Goal: Task Accomplishment & Management: Use online tool/utility

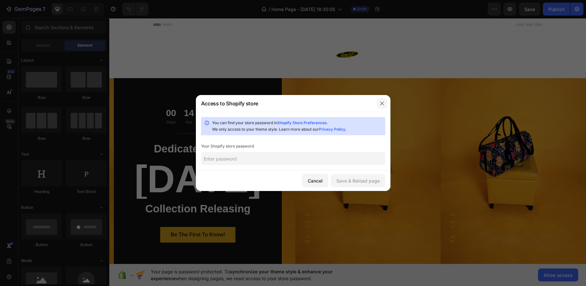
click at [385, 103] on button "button" at bounding box center [382, 103] width 10 height 10
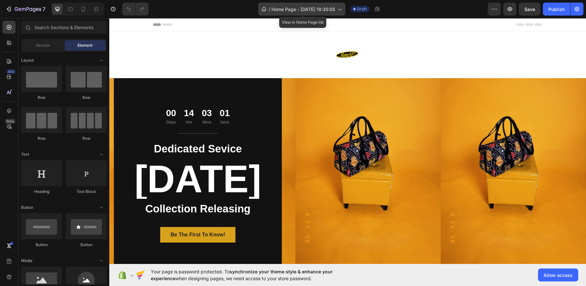
click at [330, 14] on div "/ Home Page - [DATE] 18:35:05" at bounding box center [301, 9] width 87 height 13
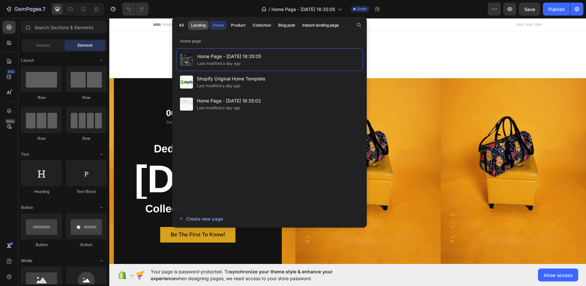
click at [201, 24] on div "Landing" at bounding box center [198, 25] width 15 height 6
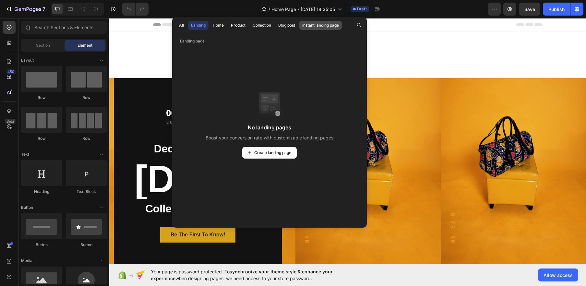
click at [302, 24] on button "Instant landing page" at bounding box center [320, 25] width 42 height 9
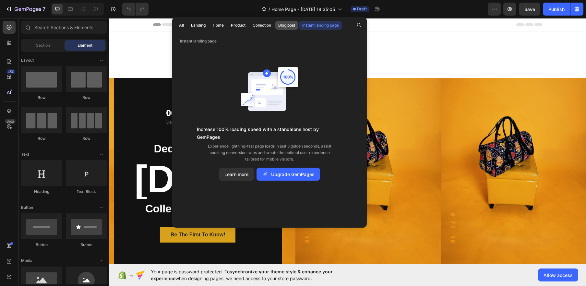
click at [286, 25] on div "Blog post" at bounding box center [286, 25] width 17 height 6
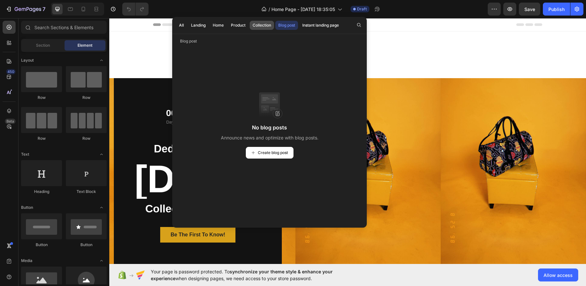
click at [257, 23] on div "Collection" at bounding box center [262, 25] width 18 height 6
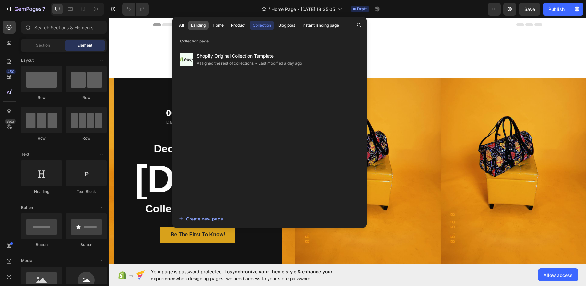
drag, startPoint x: 235, startPoint y: 25, endPoint x: 200, endPoint y: 27, distance: 35.1
click at [235, 25] on div "Product" at bounding box center [238, 25] width 15 height 6
click at [188, 28] on button "All" at bounding box center [198, 25] width 20 height 9
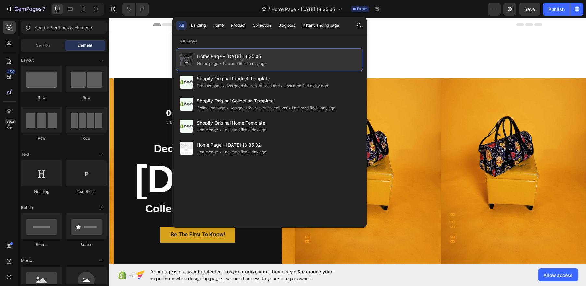
click at [276, 58] on div "Home Page - [DATE] 18:35:05 Home page • Last modified a day ago" at bounding box center [269, 59] width 187 height 23
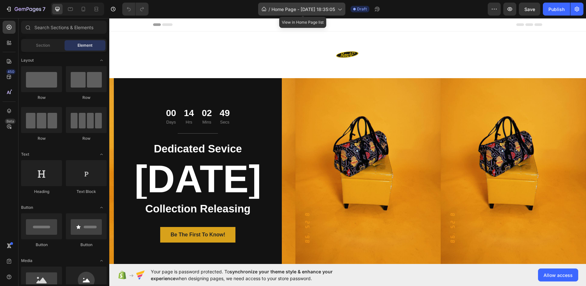
click at [335, 12] on span "Home Page - [DATE] 18:35:05" at bounding box center [303, 9] width 64 height 7
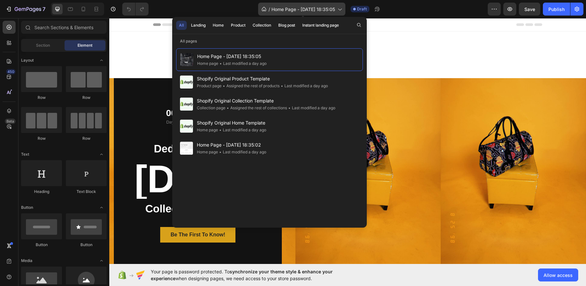
click at [335, 12] on span "Home Page - [DATE] 18:35:05" at bounding box center [303, 9] width 64 height 7
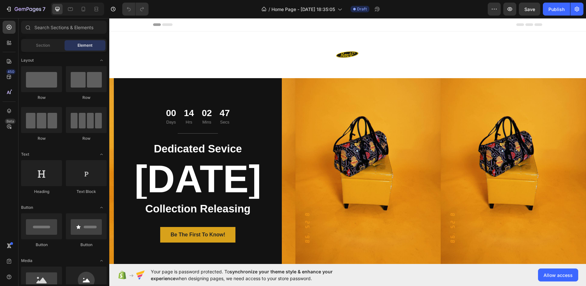
click at [165, 26] on div "Header" at bounding box center [347, 24] width 389 height 13
click at [167, 24] on icon at bounding box center [167, 24] width 10 height 3
click at [534, 27] on div "Header" at bounding box center [347, 24] width 389 height 13
click at [8, 45] on icon at bounding box center [9, 43] width 6 height 6
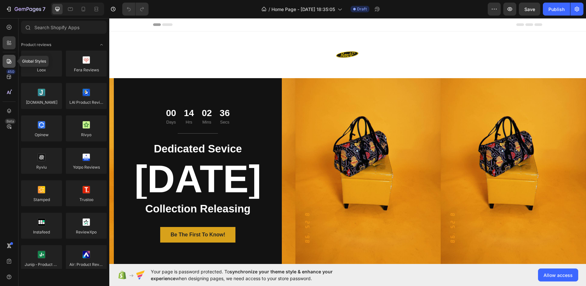
click at [8, 58] on icon at bounding box center [9, 61] width 6 height 6
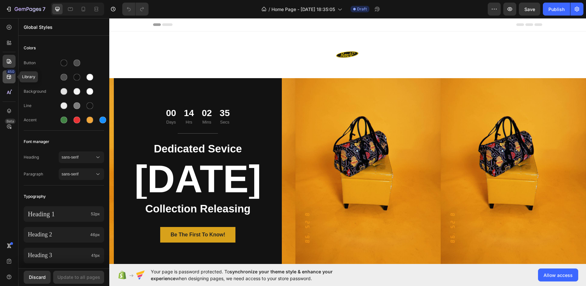
click at [10, 72] on div "450" at bounding box center [10, 71] width 9 height 5
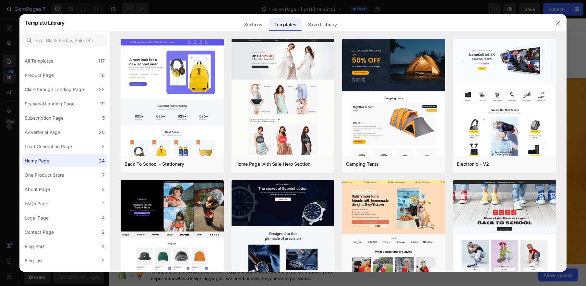
click at [559, 22] on icon "button" at bounding box center [557, 22] width 5 height 5
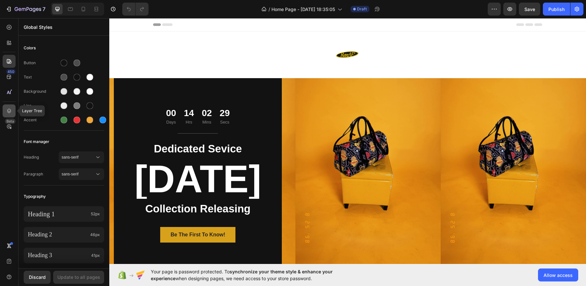
click at [9, 113] on icon at bounding box center [9, 111] width 6 height 6
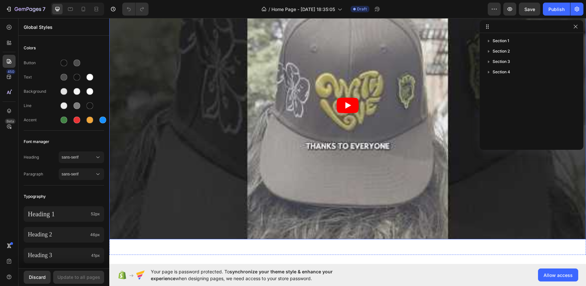
scroll to position [449, 0]
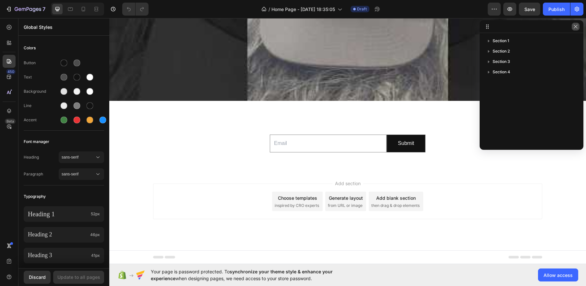
click at [575, 28] on icon "button" at bounding box center [575, 26] width 5 height 5
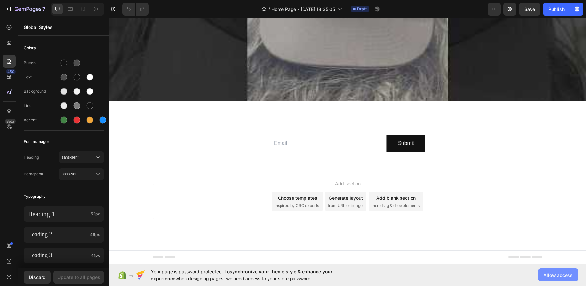
click at [558, 275] on span "Allow access" at bounding box center [557, 275] width 29 height 7
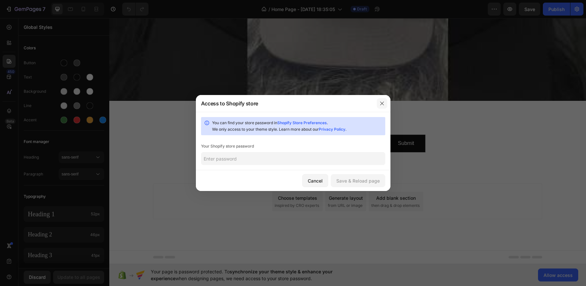
click at [379, 103] on icon "button" at bounding box center [381, 103] width 5 height 5
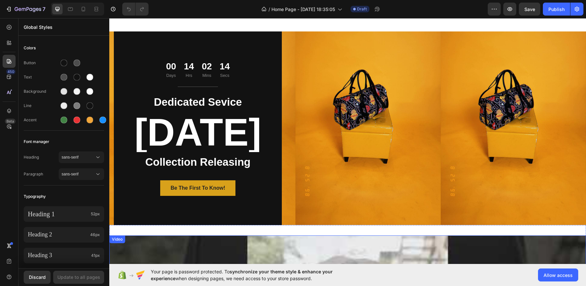
scroll to position [0, 0]
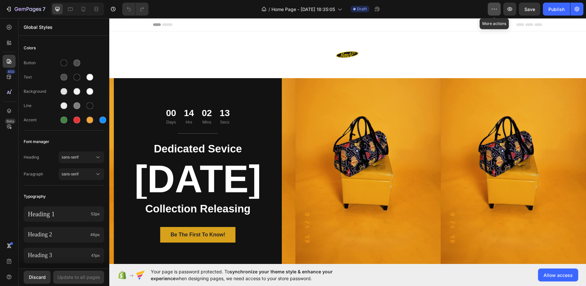
click at [495, 3] on button "button" at bounding box center [494, 9] width 13 height 13
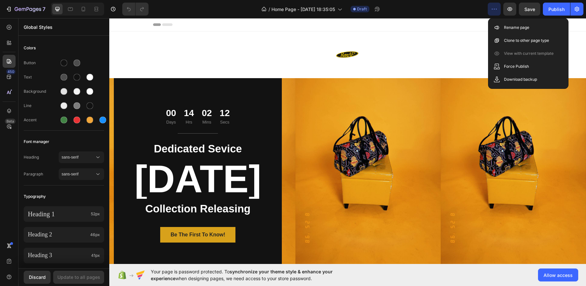
click at [495, 3] on button "button" at bounding box center [494, 9] width 13 height 13
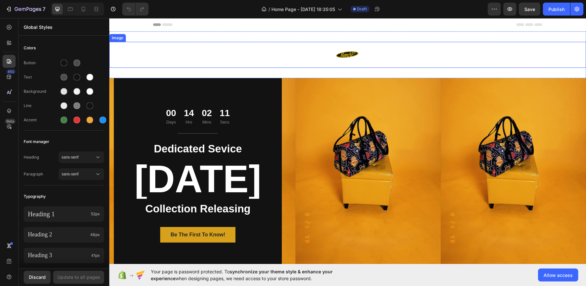
click at [205, 50] on div at bounding box center [347, 55] width 476 height 26
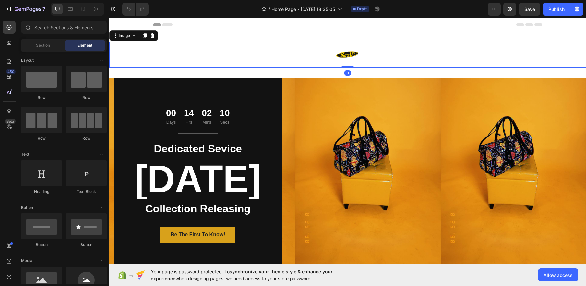
click at [168, 26] on div "Header" at bounding box center [347, 24] width 389 height 13
click at [167, 24] on icon at bounding box center [167, 24] width 10 height 3
click at [161, 26] on icon at bounding box center [162, 24] width 19 height 3
click at [155, 25] on icon at bounding box center [157, 24] width 8 height 3
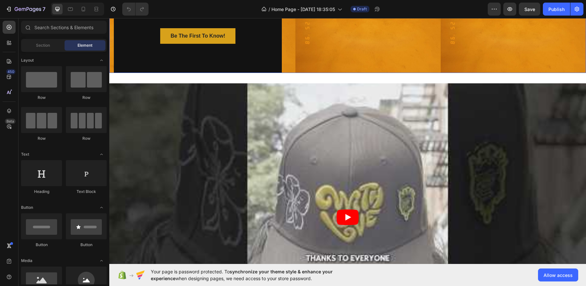
scroll to position [231, 0]
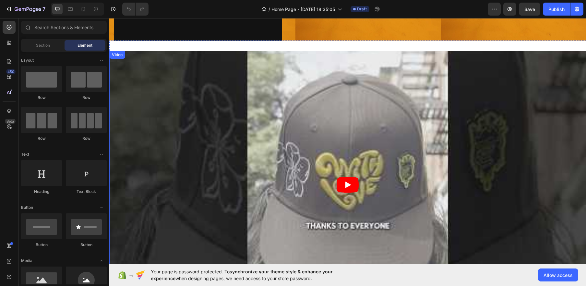
click at [346, 181] on icon "Play" at bounding box center [347, 185] width 22 height 16
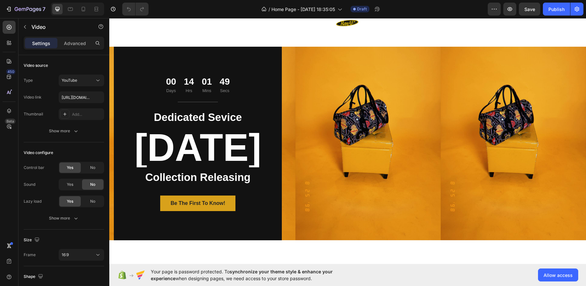
scroll to position [0, 0]
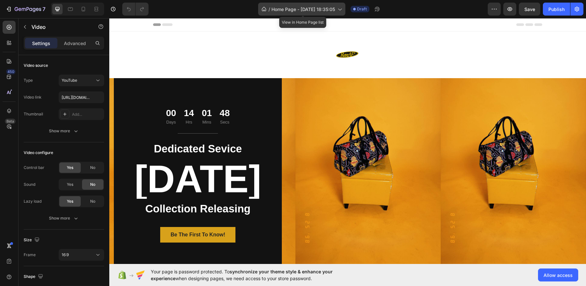
click at [342, 9] on icon at bounding box center [339, 9] width 6 height 6
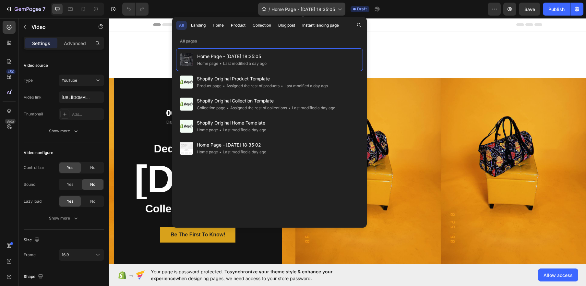
click at [331, 4] on div "/ Home Page - [DATE] 18:35:05" at bounding box center [301, 9] width 87 height 13
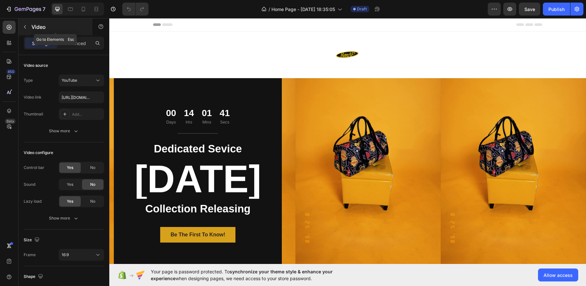
click at [27, 24] on icon "button" at bounding box center [24, 26] width 5 height 5
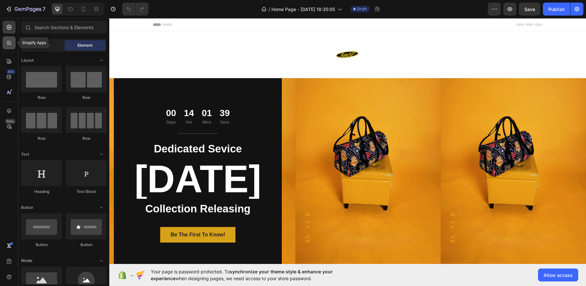
click at [8, 40] on icon at bounding box center [9, 43] width 6 height 6
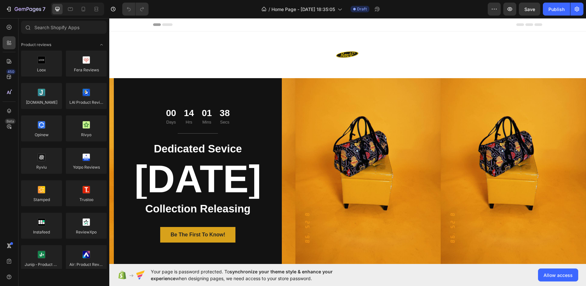
click at [8, 34] on div "450 Beta" at bounding box center [9, 130] width 13 height 218
click at [8, 28] on icon at bounding box center [9, 27] width 6 height 6
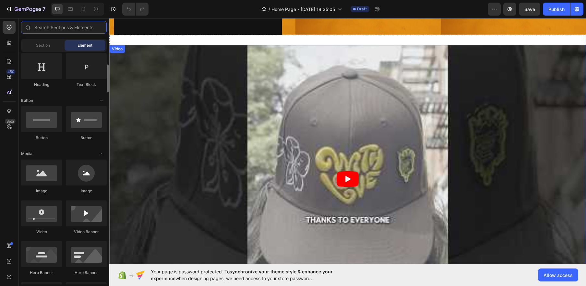
scroll to position [426, 0]
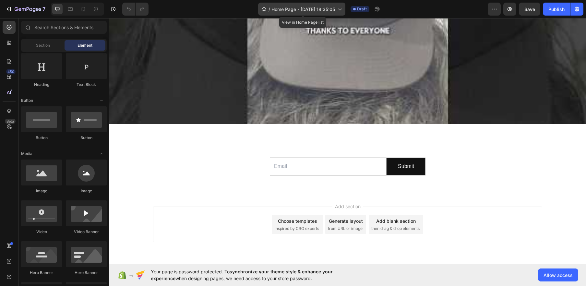
click at [330, 8] on span "Home Page - [DATE] 18:35:05" at bounding box center [303, 9] width 64 height 7
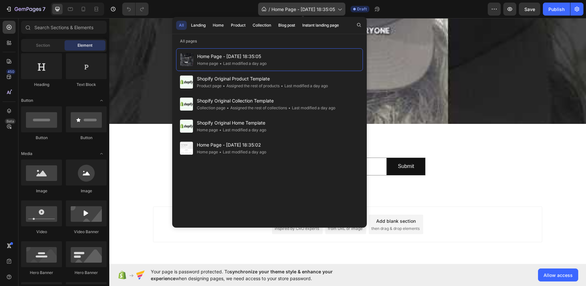
click at [330, 8] on span "Home Page - [DATE] 18:35:05" at bounding box center [303, 9] width 64 height 7
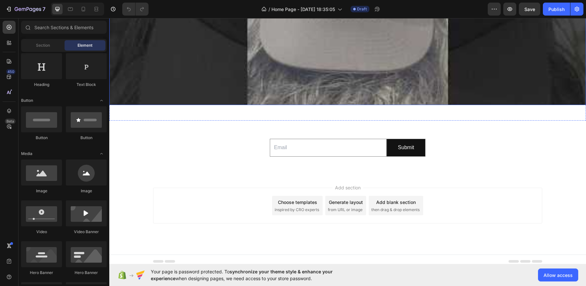
scroll to position [449, 0]
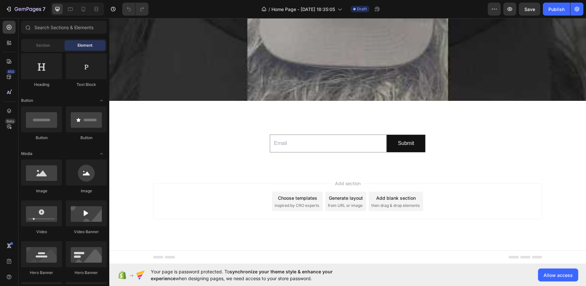
click at [523, 256] on icon at bounding box center [525, 257] width 10 height 3
click at [121, 258] on div "Footer" at bounding box center [124, 257] width 22 height 8
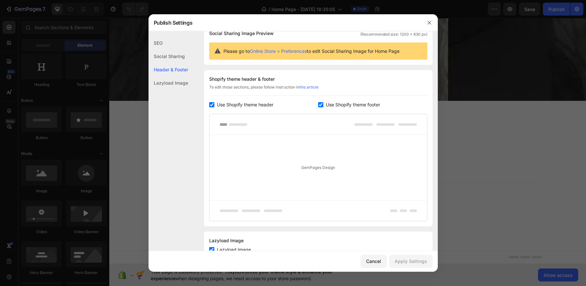
scroll to position [78, 0]
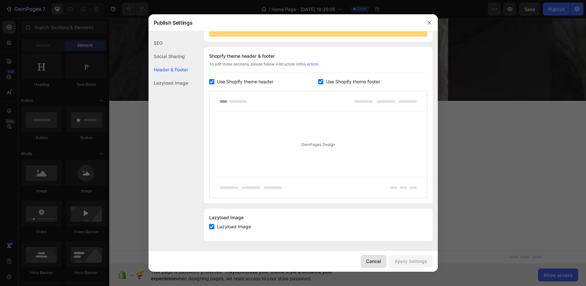
click at [373, 262] on div "Cancel" at bounding box center [373, 261] width 15 height 7
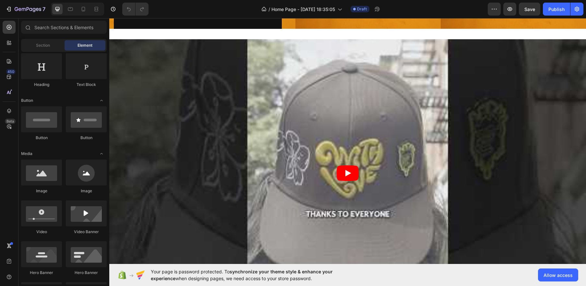
scroll to position [0, 0]
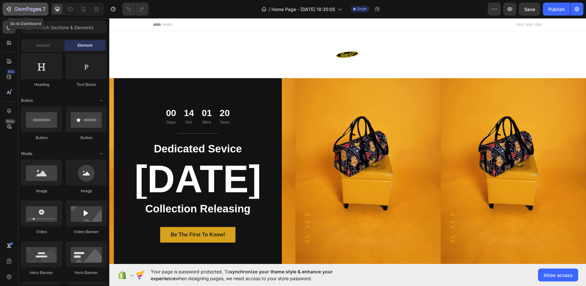
click at [9, 4] on button "7" at bounding box center [26, 9] width 46 height 13
